Goal: Task Accomplishment & Management: Manage account settings

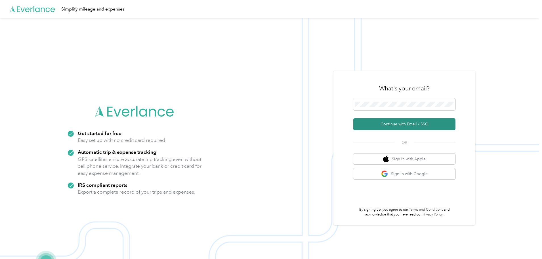
click at [397, 126] on button "Continue with Email / SSO" at bounding box center [405, 124] width 102 height 12
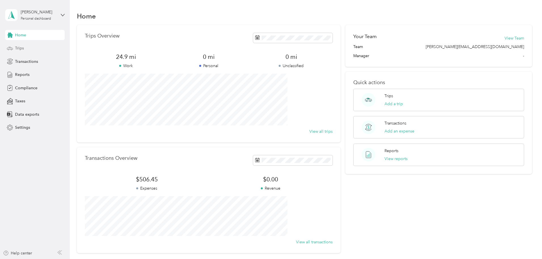
click at [16, 48] on span "Trips" at bounding box center [19, 48] width 9 height 6
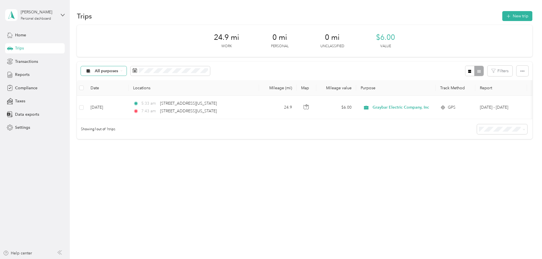
click at [127, 69] on div "All purposes" at bounding box center [104, 71] width 46 height 10
click at [155, 99] on span "Graybar Electric Company, Inc" at bounding box center [161, 99] width 57 height 6
click at [22, 35] on span "Home" at bounding box center [20, 35] width 11 height 6
